Goal: Task Accomplishment & Management: Manage account settings

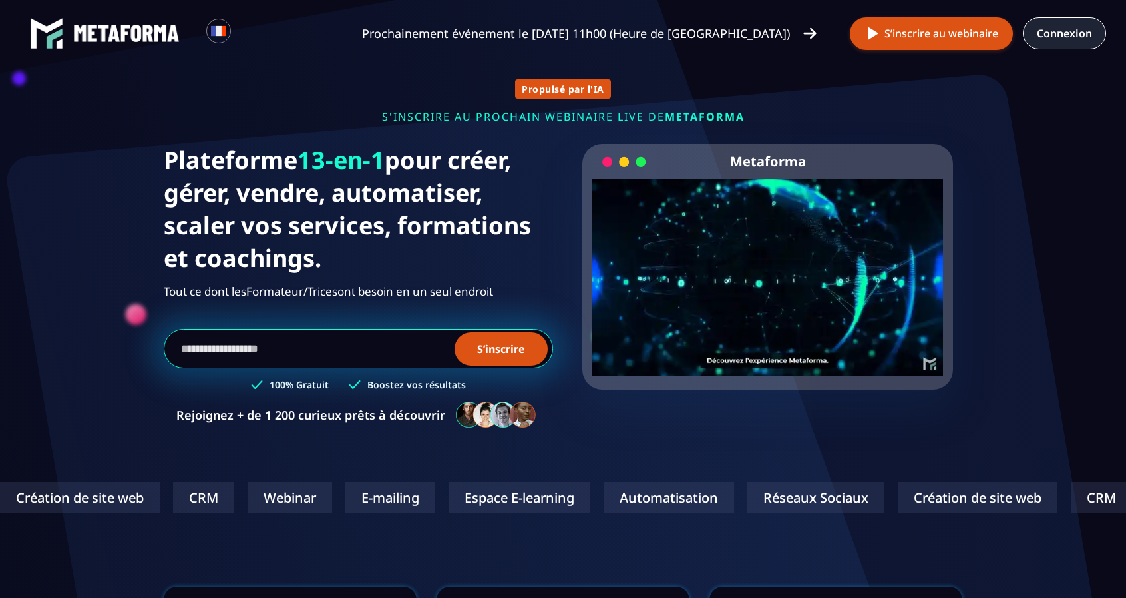
click at [1075, 35] on link "Connexion" at bounding box center [1064, 33] width 83 height 32
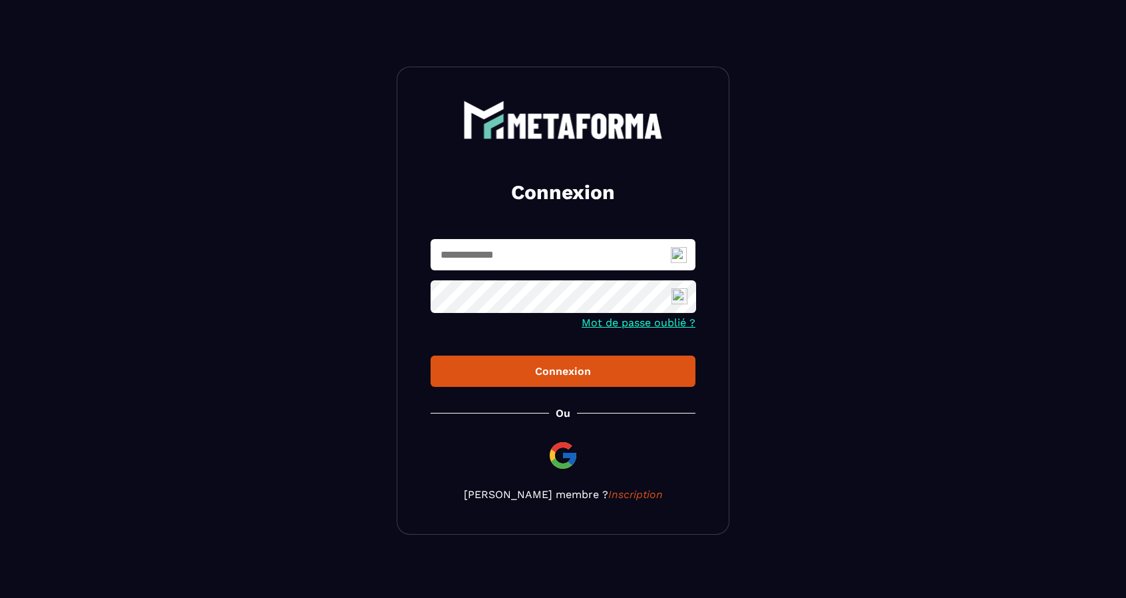
click at [538, 250] on input "text" at bounding box center [563, 254] width 265 height 31
type input "**********"
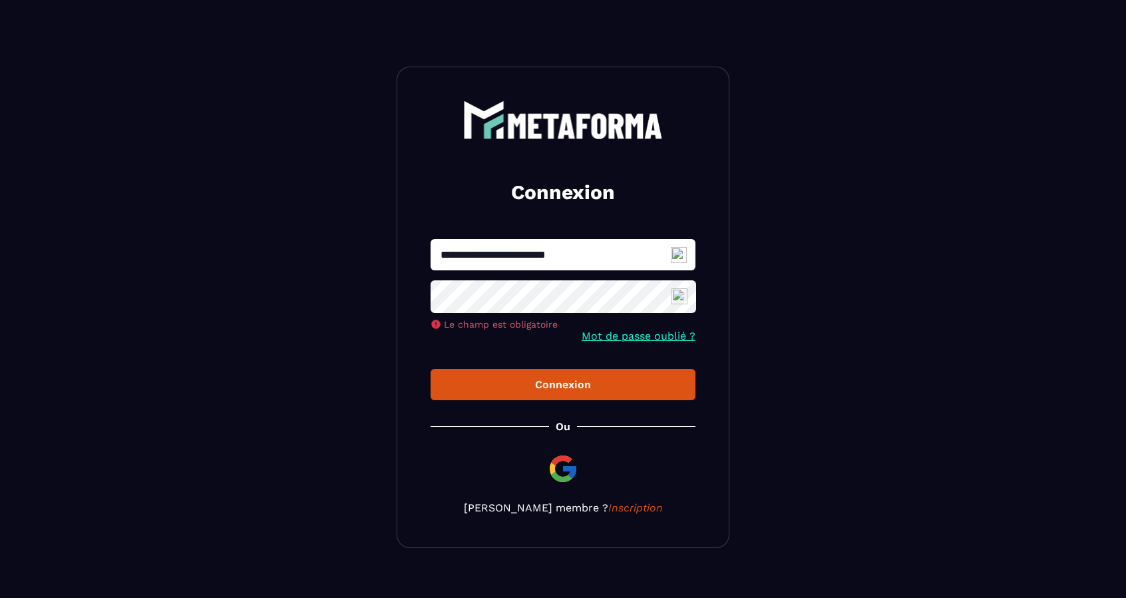
click at [677, 254] on img at bounding box center [679, 255] width 16 height 16
click at [679, 300] on span "1" at bounding box center [684, 302] width 10 height 11
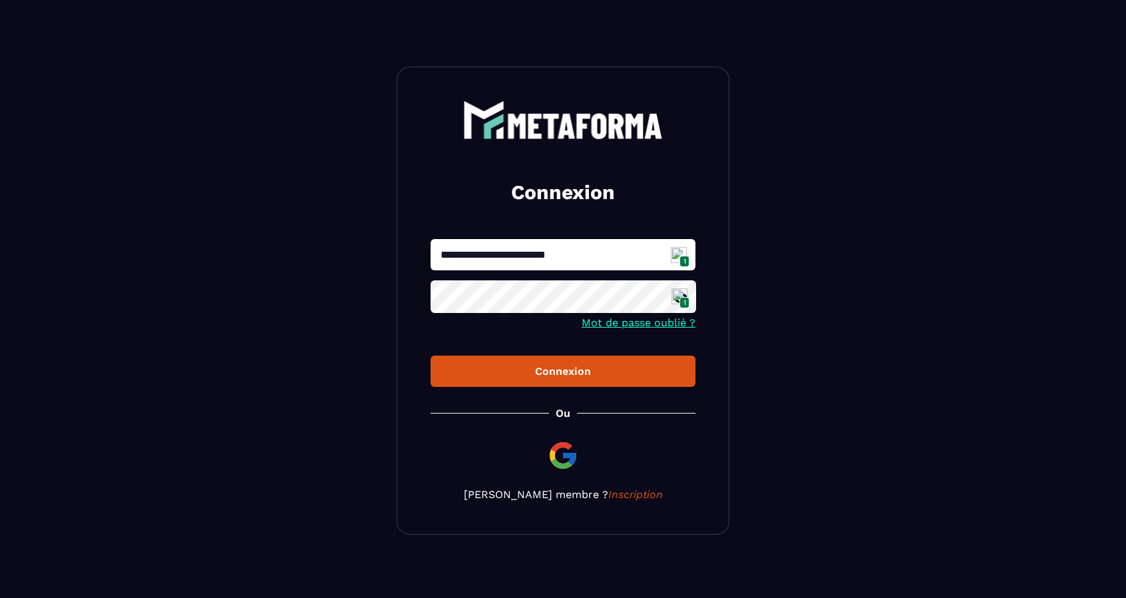
click at [582, 368] on div "Connexion" at bounding box center [563, 371] width 244 height 13
